Goal: Navigation & Orientation: Find specific page/section

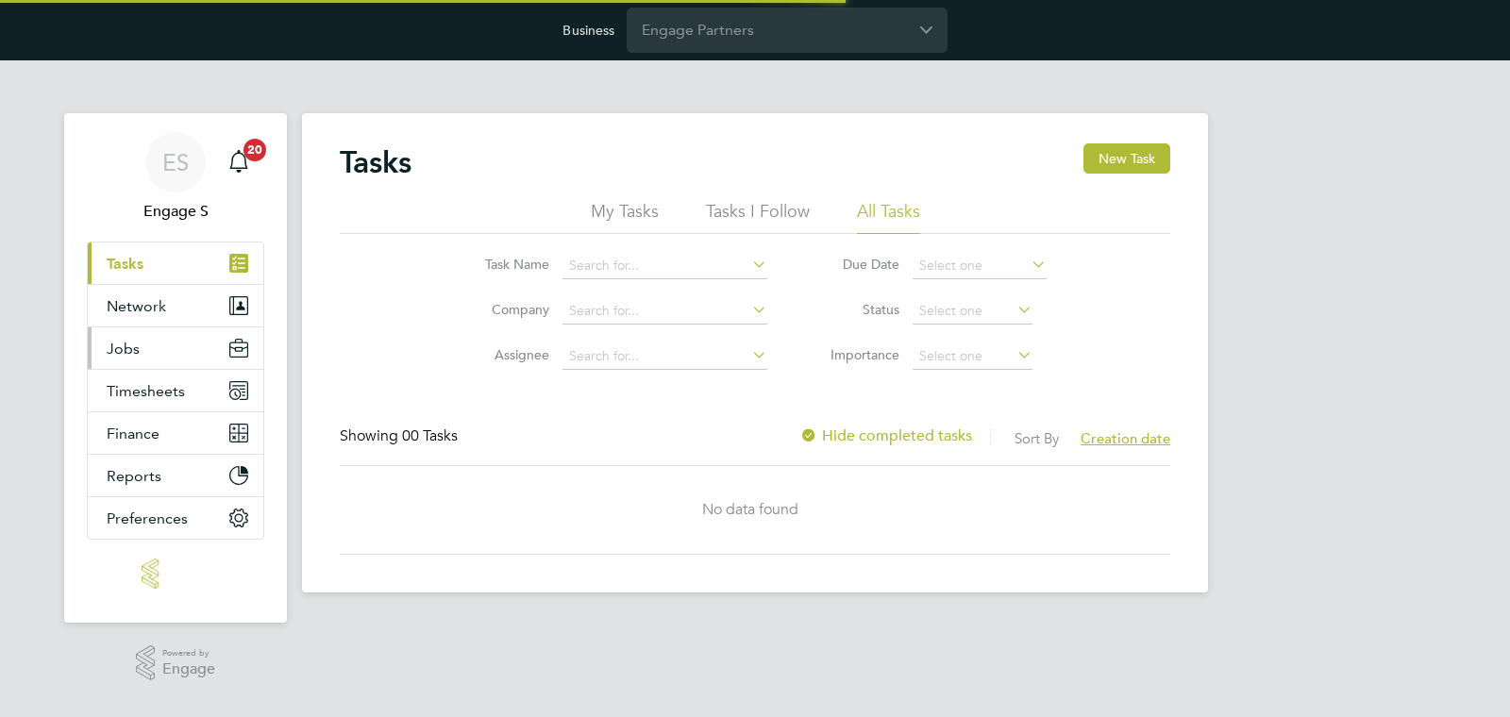
click at [170, 345] on button "Jobs" at bounding box center [175, 348] width 175 height 42
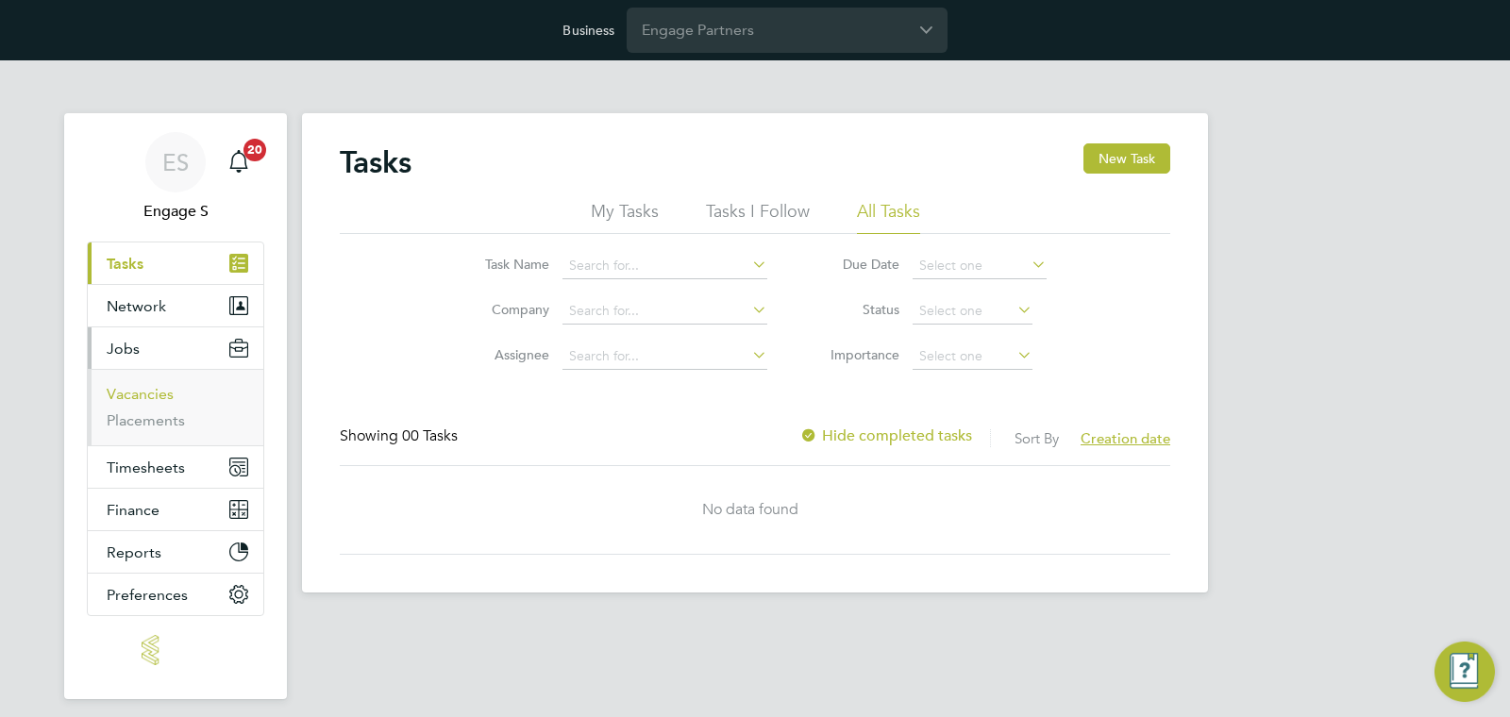
click at [150, 388] on link "Vacancies" at bounding box center [140, 394] width 67 height 18
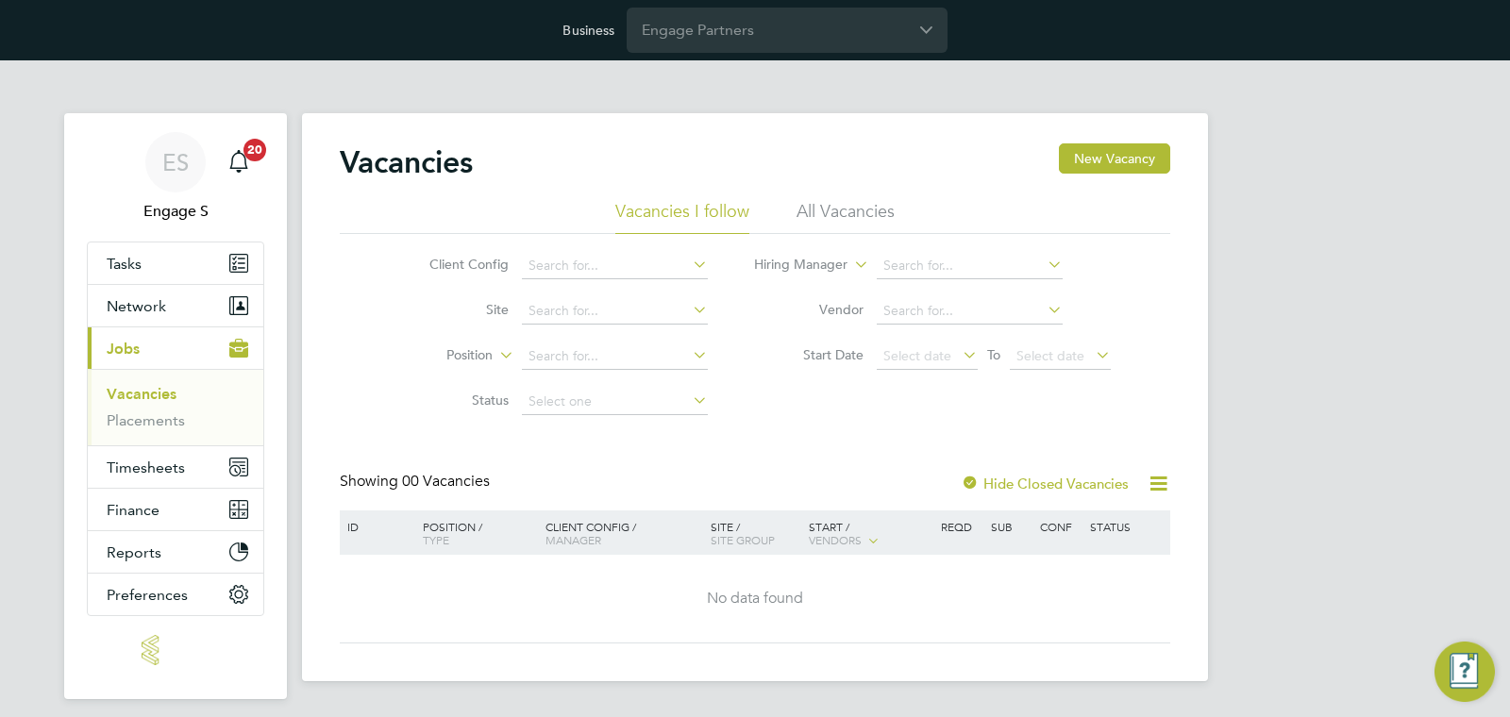
click at [1265, 325] on div "ES Engage S Notifications 20 Applications: Tasks Network Team Members Businesse…" at bounding box center [755, 385] width 1510 height 651
